Goal: Task Accomplishment & Management: Manage account settings

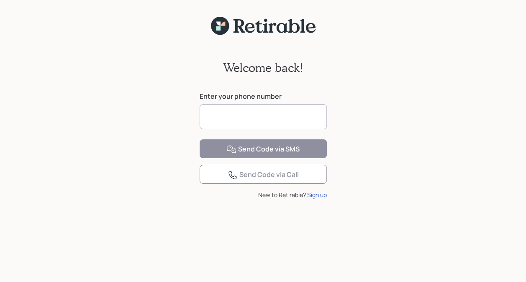
click at [244, 120] on input at bounding box center [263, 116] width 127 height 25
type input "**********"
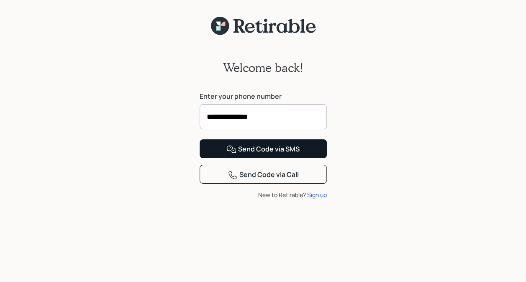
click at [263, 154] on div "Send Code via SMS" at bounding box center [262, 149] width 73 height 10
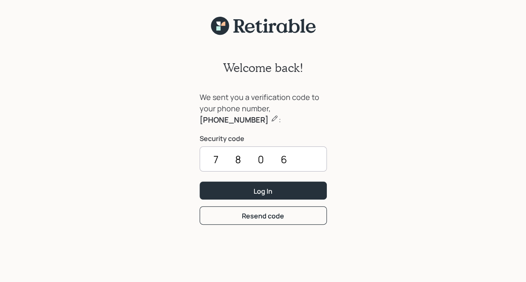
type input "7806"
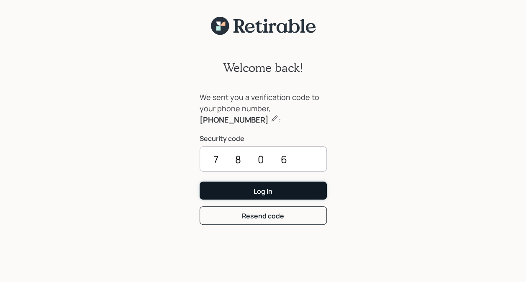
click at [268, 198] on button "Log In" at bounding box center [263, 191] width 127 height 18
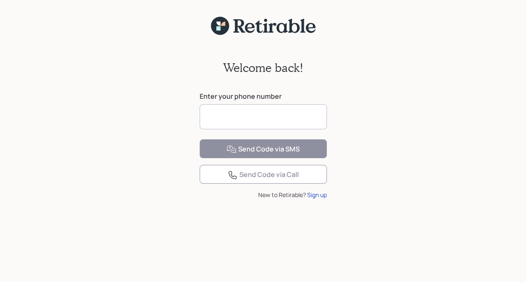
click at [223, 117] on input at bounding box center [263, 116] width 127 height 25
type input "**********"
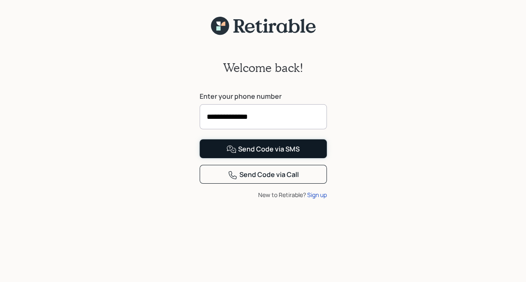
click at [259, 154] on div "Send Code via SMS" at bounding box center [262, 149] width 73 height 10
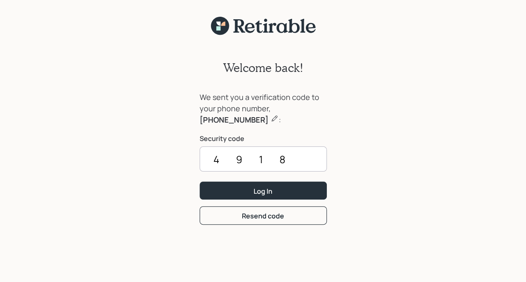
type input "4918"
click at [271, 190] on div "Log In" at bounding box center [263, 191] width 19 height 9
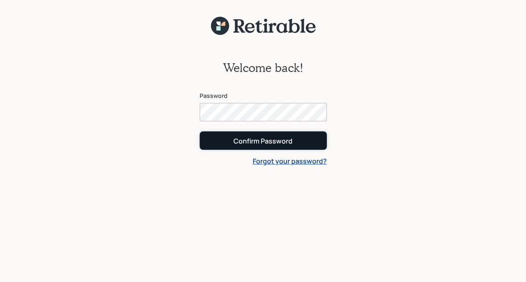
click at [271, 149] on button "Confirm Password" at bounding box center [263, 140] width 127 height 18
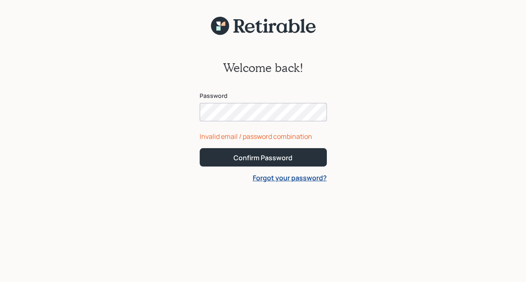
click at [427, 179] on div "Welcome back! Password Invalid email / password combination Confirm Password Fo…" at bounding box center [263, 164] width 526 height 257
click at [266, 160] on div "Confirm Password" at bounding box center [263, 157] width 59 height 9
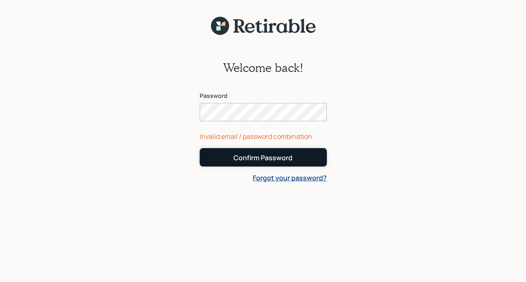
click at [272, 157] on div "Confirm Password" at bounding box center [263, 157] width 59 height 9
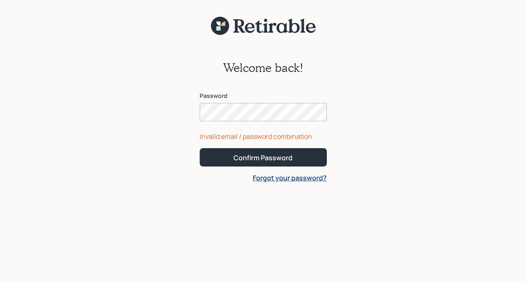
click at [218, 138] on div "Invalid email / password combination" at bounding box center [263, 136] width 127 height 10
click at [267, 179] on link "Forgot your password?" at bounding box center [290, 177] width 74 height 9
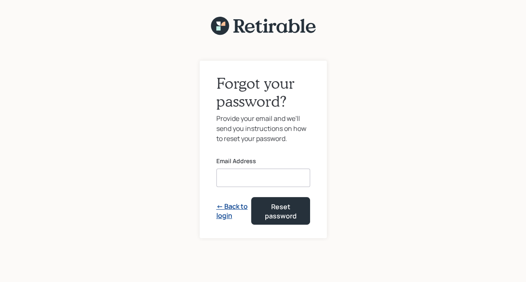
click at [241, 176] on input at bounding box center [263, 178] width 94 height 18
type input "[EMAIL_ADDRESS][DOMAIN_NAME]"
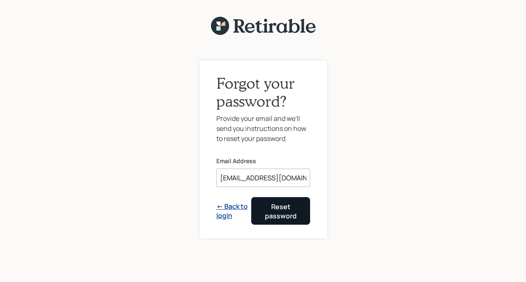
click at [286, 212] on div "Reset password" at bounding box center [281, 211] width 38 height 19
click at [231, 210] on link "← Back to login" at bounding box center [233, 211] width 35 height 19
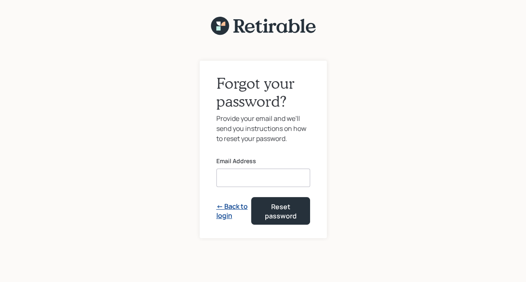
click at [245, 174] on input at bounding box center [263, 178] width 94 height 18
click at [154, 281] on div "Forgot your password? Provide your email and we'll send you instructions on how…" at bounding box center [263, 164] width 526 height 257
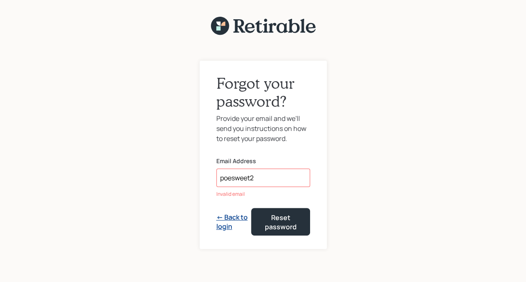
click at [270, 181] on input "poesweet2" at bounding box center [263, 178] width 94 height 18
type input "p"
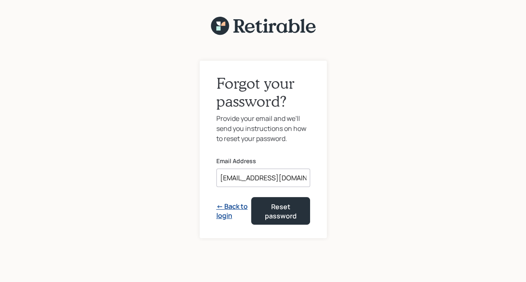
type input "[EMAIL_ADDRESS][DOMAIN_NAME]"
click at [234, 213] on link "← Back to login" at bounding box center [233, 211] width 35 height 19
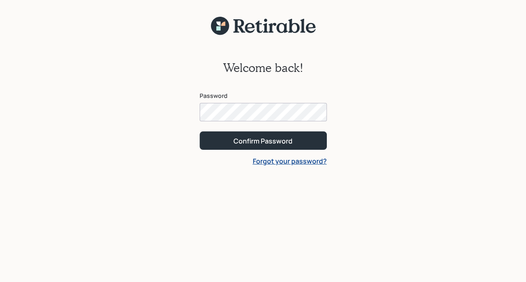
click at [363, 223] on div "Welcome back! Password Confirm Password Forgot your password?" at bounding box center [263, 164] width 526 height 257
click at [262, 141] on div "Confirm Password" at bounding box center [263, 140] width 59 height 9
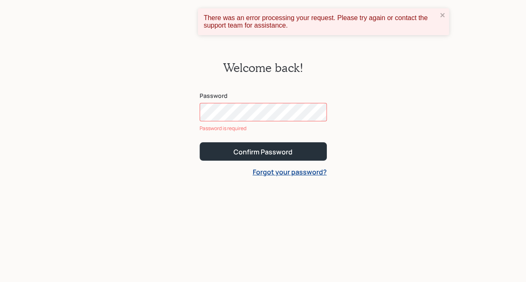
click at [382, 144] on div "Welcome back! Password Password is required Confirm Password Forgot your passwo…" at bounding box center [263, 164] width 526 height 257
click at [160, 151] on div "Welcome back! Password Password is required Confirm Password Forgot your passwo…" at bounding box center [263, 164] width 526 height 257
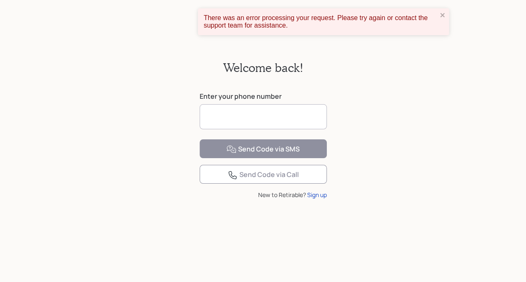
click at [239, 118] on input at bounding box center [263, 116] width 127 height 25
type input "**********"
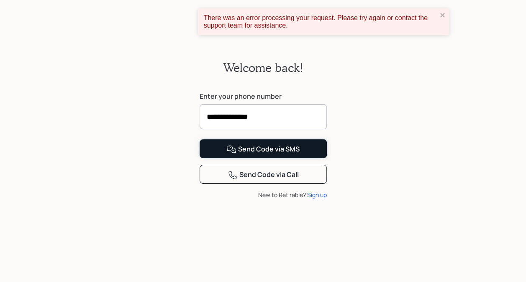
click at [265, 154] on div "Send Code via SMS" at bounding box center [262, 149] width 73 height 10
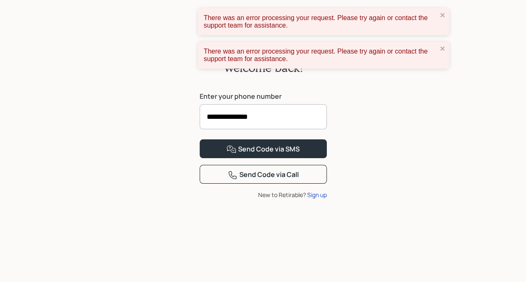
click at [273, 62] on div "There was an error processing your request. Please try again or contact the sup…" at bounding box center [321, 55] width 234 height 15
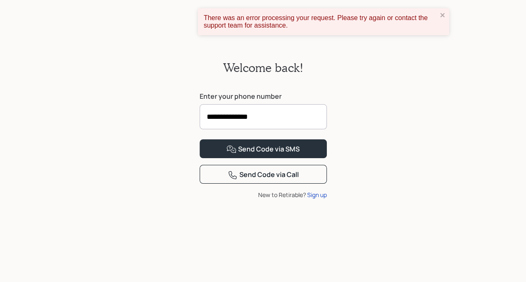
click at [268, 20] on div "There was an error processing your request. Please try again or contact the sup…" at bounding box center [321, 21] width 234 height 15
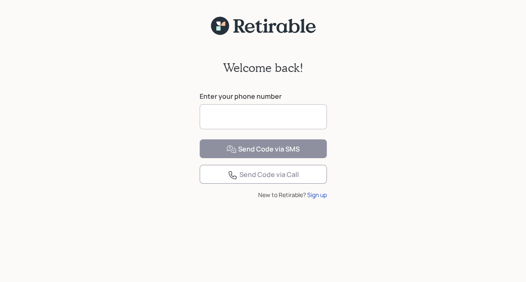
click at [247, 118] on input at bounding box center [263, 116] width 127 height 25
type input "**********"
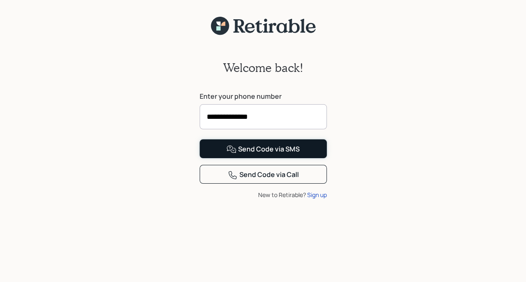
click at [254, 154] on div "Send Code via SMS" at bounding box center [262, 149] width 73 height 10
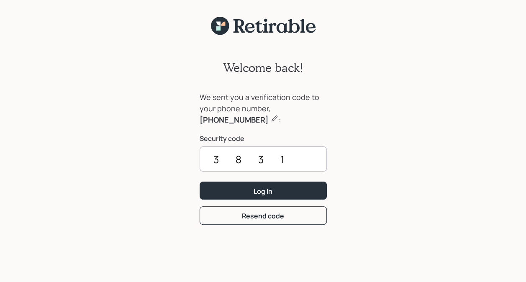
type input "3831"
click at [268, 193] on div "Log In" at bounding box center [263, 191] width 19 height 9
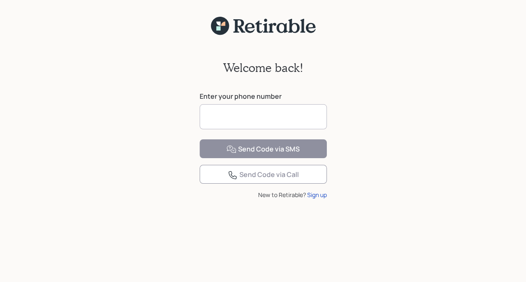
click at [238, 120] on input at bounding box center [263, 116] width 127 height 25
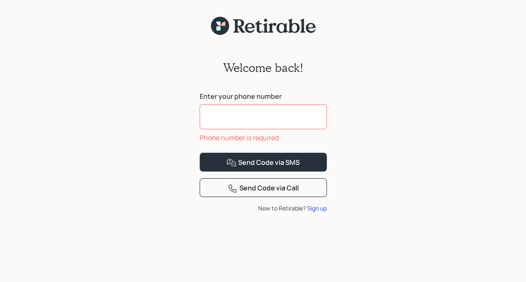
click at [243, 115] on input at bounding box center [263, 116] width 127 height 25
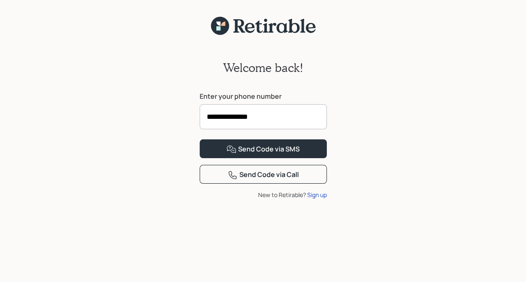
type input "**********"
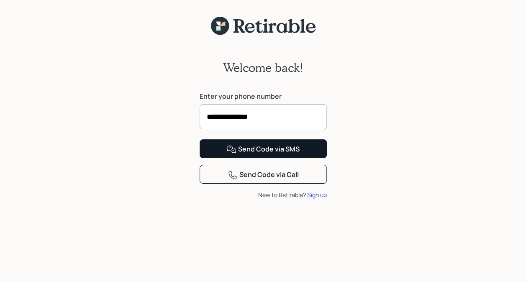
click at [266, 154] on div "Send Code via SMS" at bounding box center [262, 149] width 73 height 10
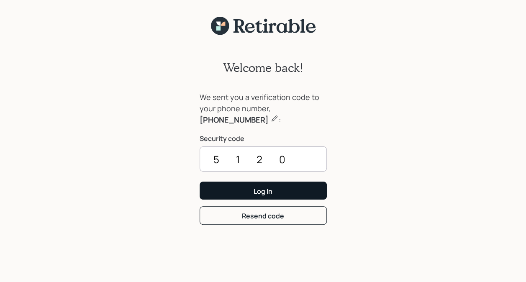
type input "5120"
click at [274, 193] on button "Log In" at bounding box center [263, 191] width 127 height 18
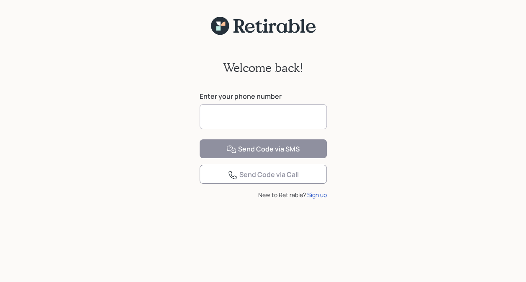
click at [225, 120] on input at bounding box center [263, 116] width 127 height 25
type input "**********"
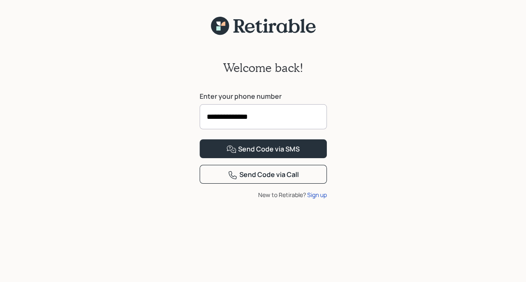
click at [258, 154] on div "Send Code via SMS" at bounding box center [262, 149] width 73 height 10
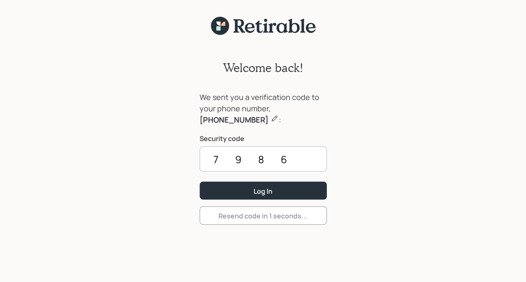
type input "7986"
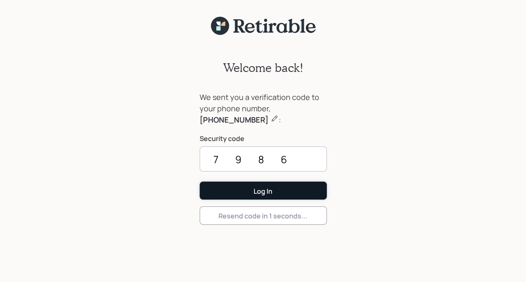
click at [266, 191] on div "Log In" at bounding box center [263, 191] width 19 height 9
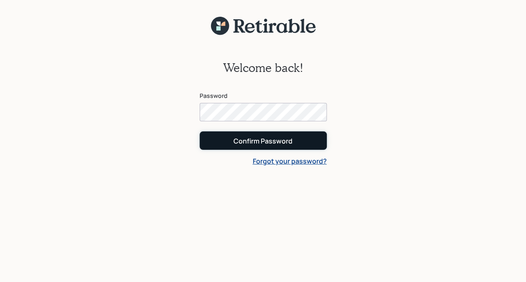
click at [264, 142] on div "Confirm Password" at bounding box center [263, 140] width 59 height 9
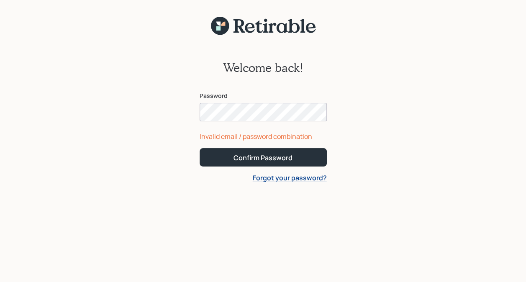
click at [308, 231] on div "Welcome back! Password Invalid email / password combination Confirm Password Fo…" at bounding box center [263, 164] width 526 height 257
click at [267, 161] on div "Confirm Password" at bounding box center [263, 157] width 59 height 9
click at [295, 178] on link "Forgot your password?" at bounding box center [290, 177] width 74 height 9
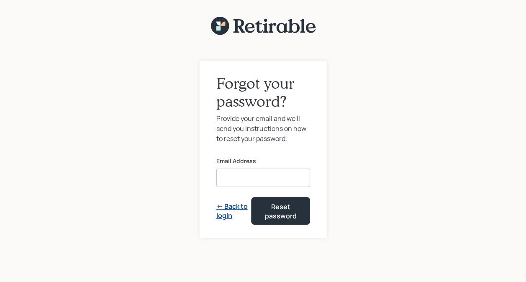
click at [249, 180] on input at bounding box center [263, 178] width 94 height 18
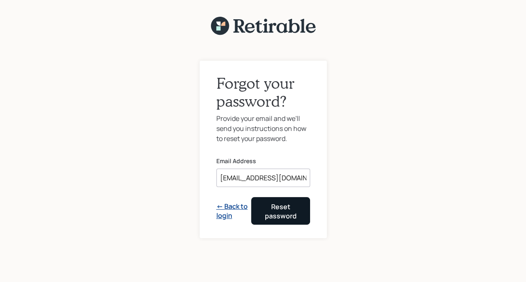
type input "[EMAIL_ADDRESS][DOMAIN_NAME]"
click at [287, 213] on div "Reset password" at bounding box center [281, 211] width 38 height 19
